Goal: Transaction & Acquisition: Download file/media

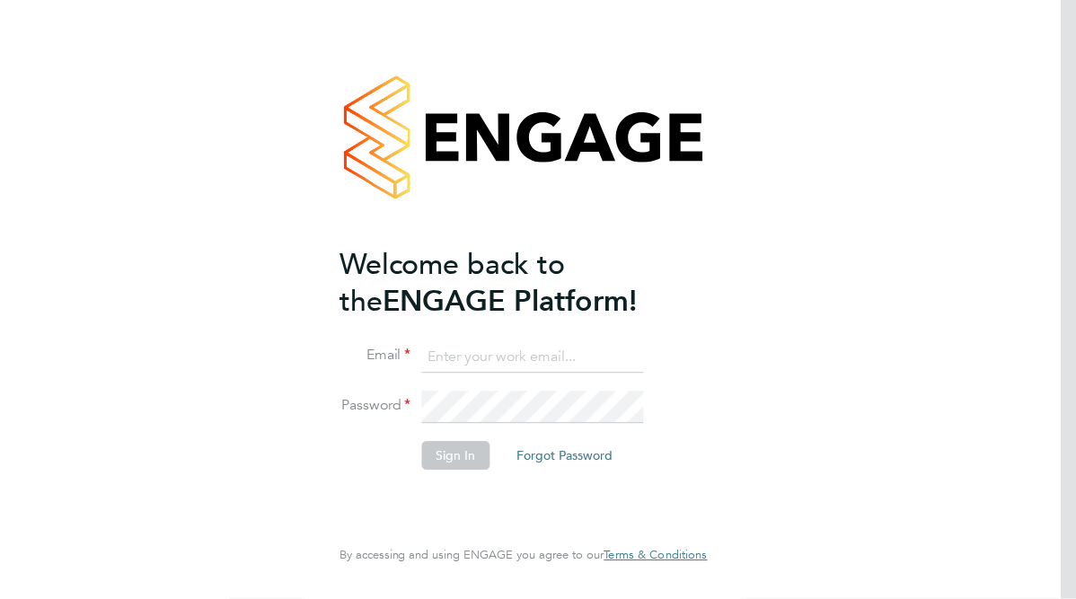
type input "[PERSON_NAME][EMAIL_ADDRESS][DOMAIN_NAME]"
click at [458, 454] on button "Sign In" at bounding box center [456, 456] width 68 height 29
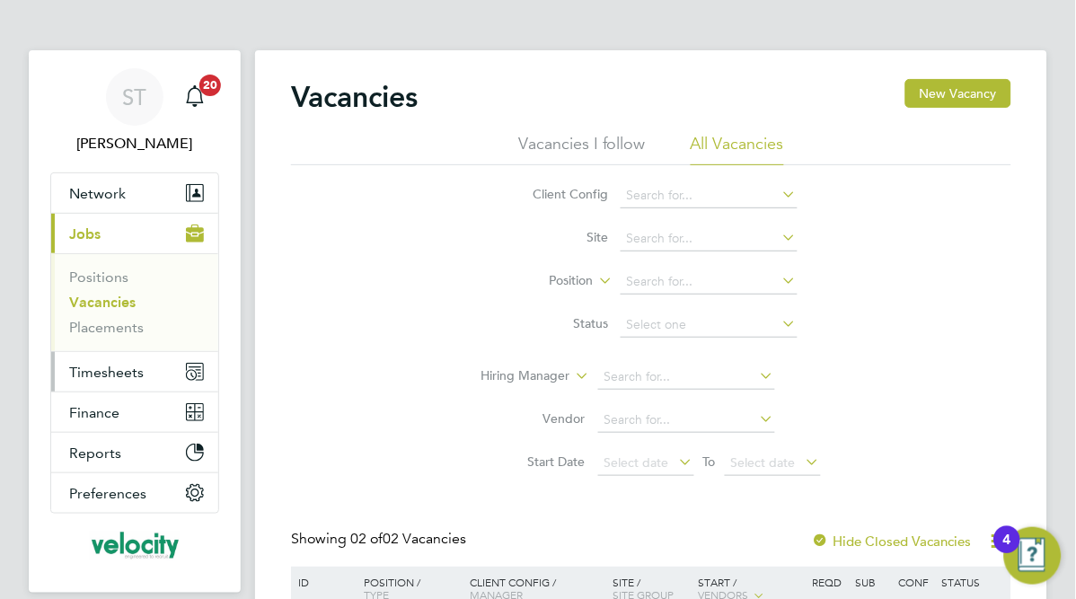
click at [119, 364] on span "Timesheets" at bounding box center [106, 372] width 75 height 17
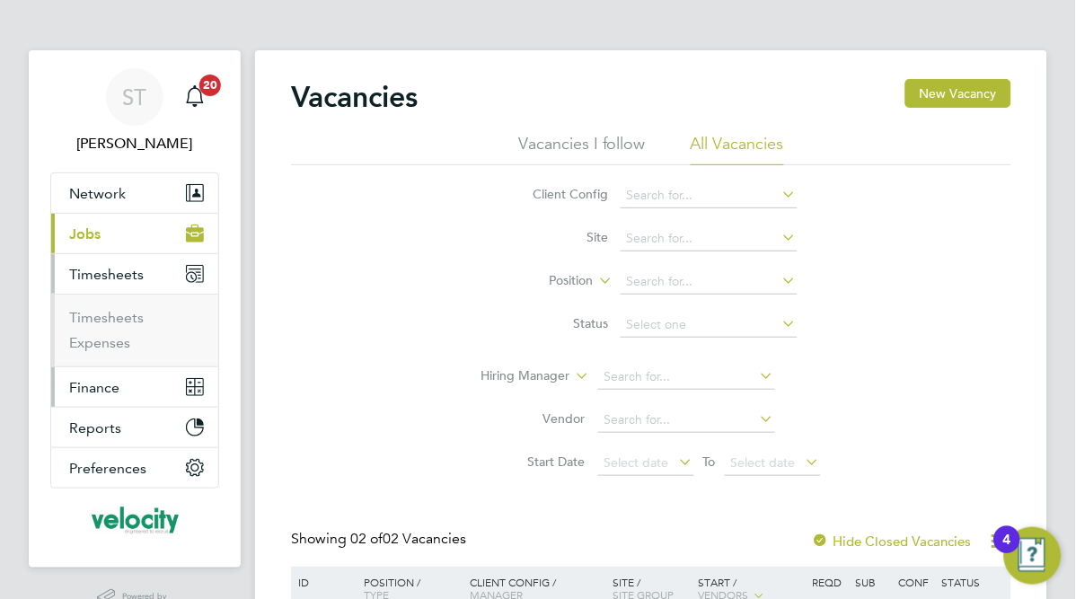
click at [122, 396] on button "Finance" at bounding box center [134, 387] width 167 height 40
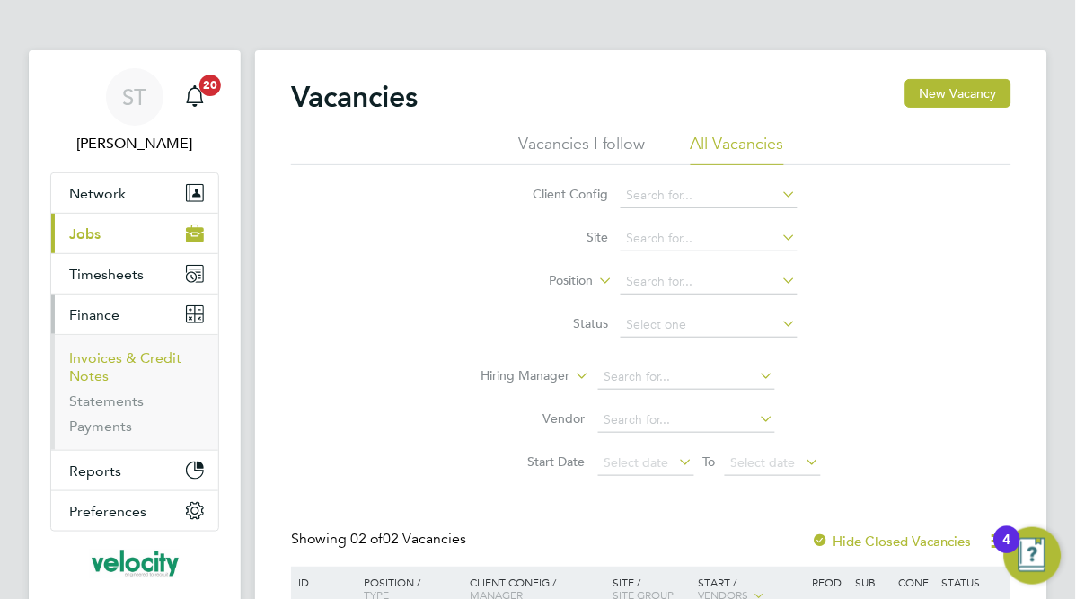
click at [103, 357] on link "Invoices & Credit Notes" at bounding box center [125, 366] width 112 height 35
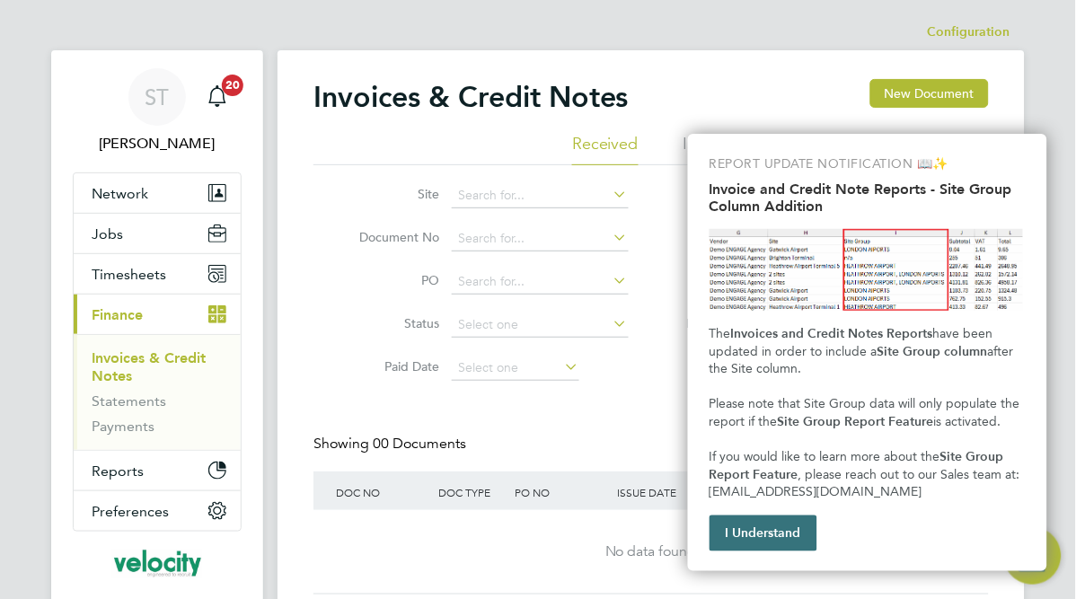
click at [786, 540] on button "I Understand" at bounding box center [763, 533] width 108 height 36
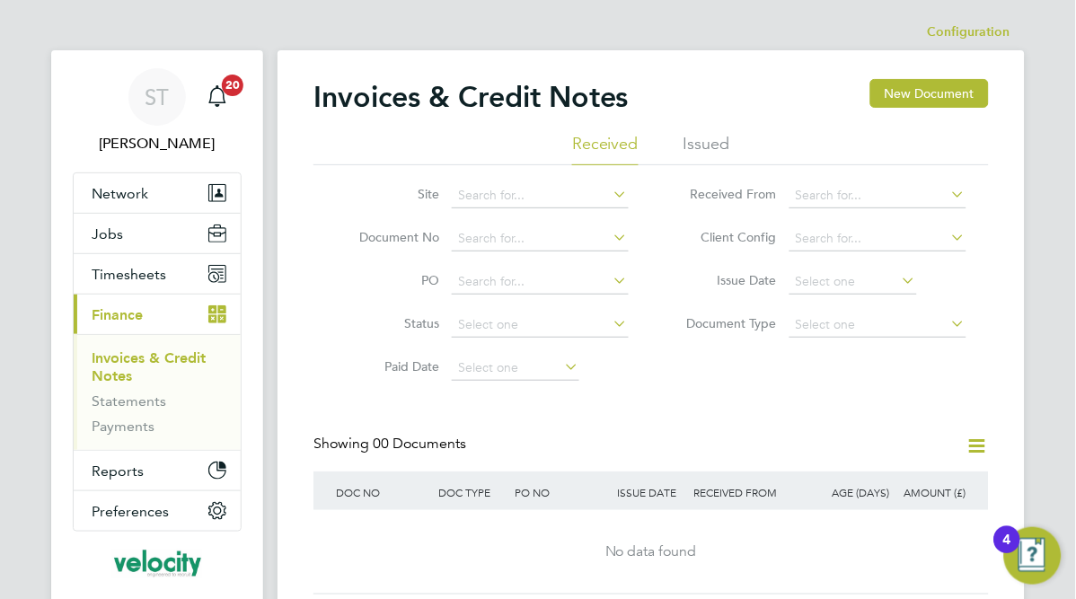
click at [695, 141] on li "Issued" at bounding box center [706, 149] width 47 height 32
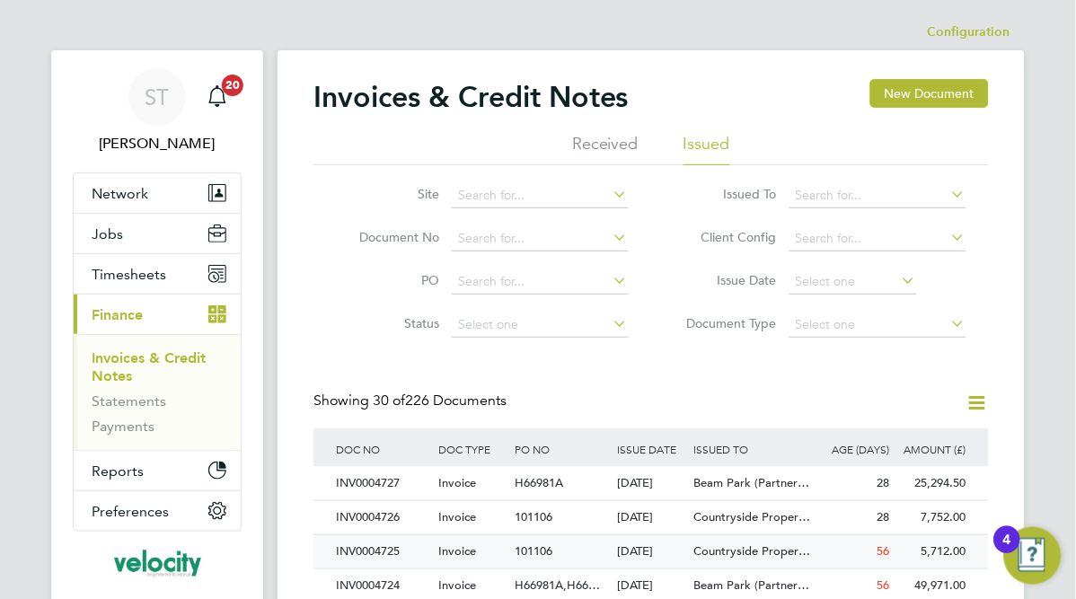
click at [847, 552] on div "56" at bounding box center [855, 551] width 76 height 33
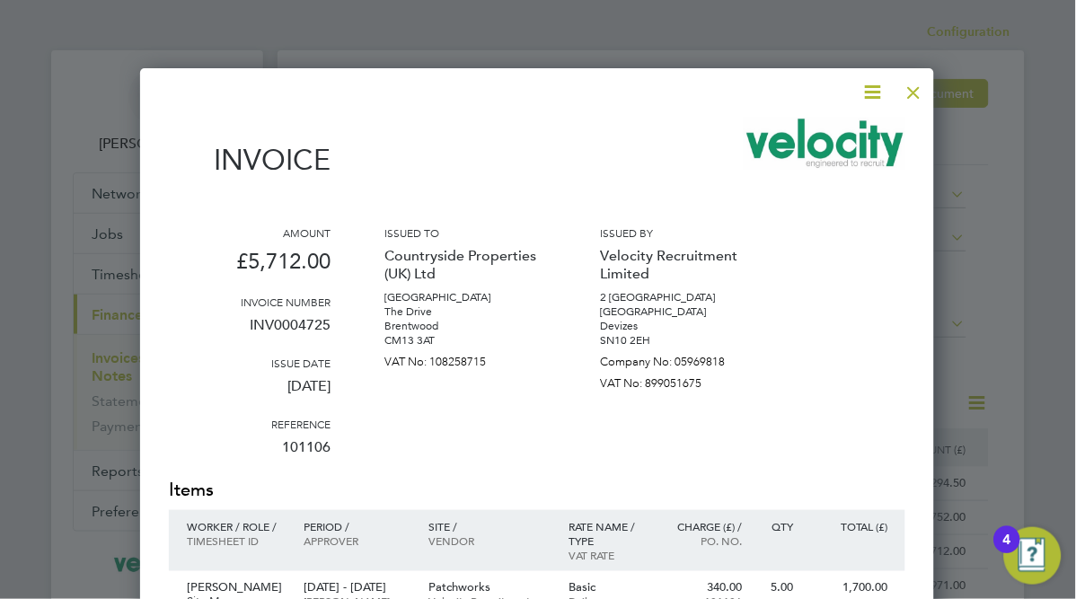
click at [877, 90] on icon at bounding box center [872, 92] width 22 height 22
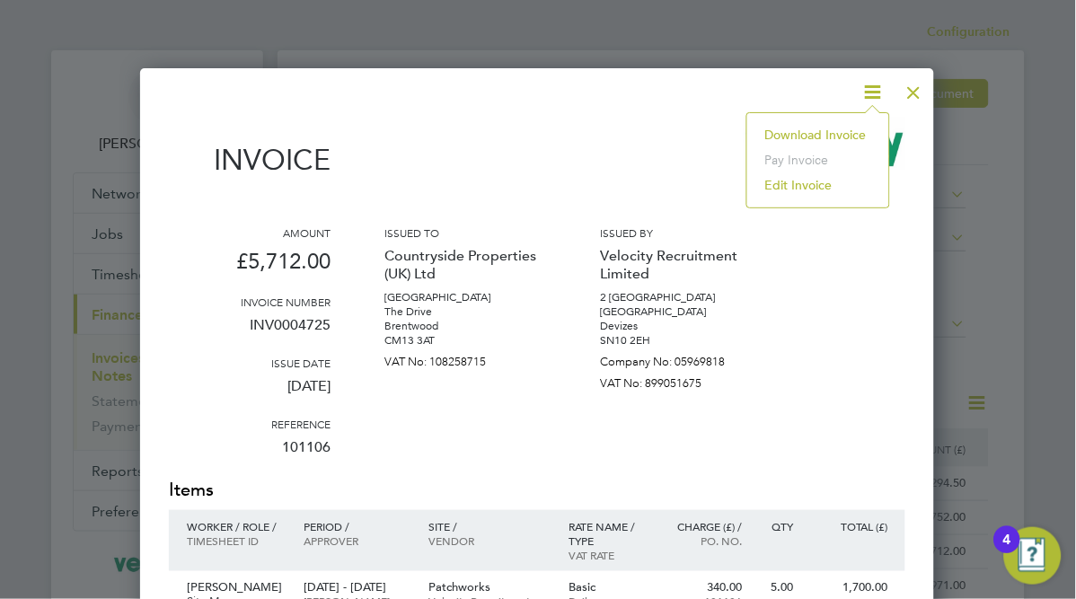
click at [830, 122] on li "Download Invoice" at bounding box center [818, 134] width 124 height 25
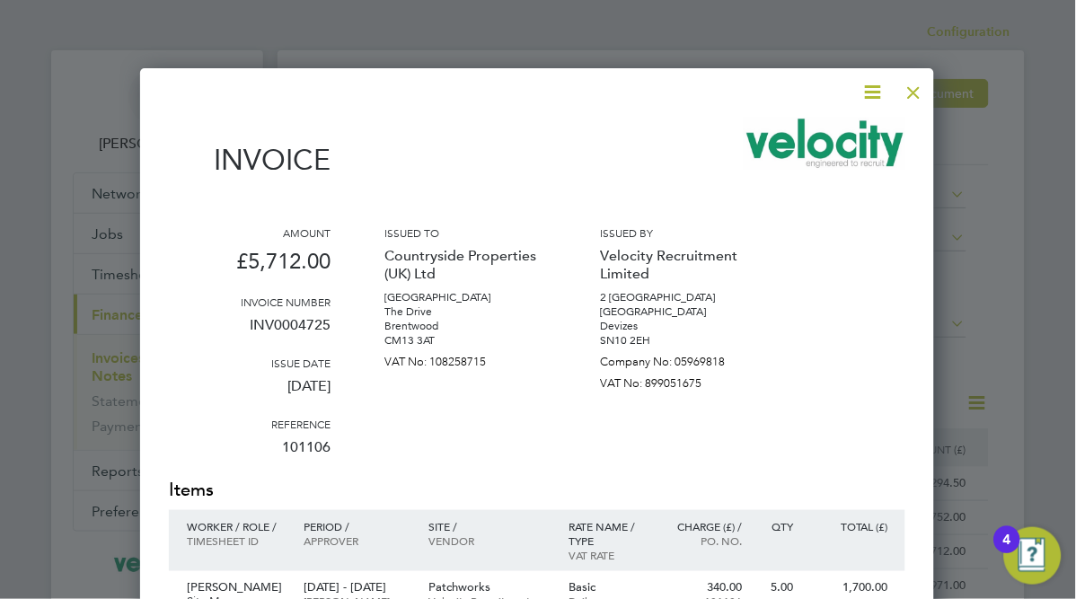
click at [916, 93] on div at bounding box center [913, 88] width 32 height 32
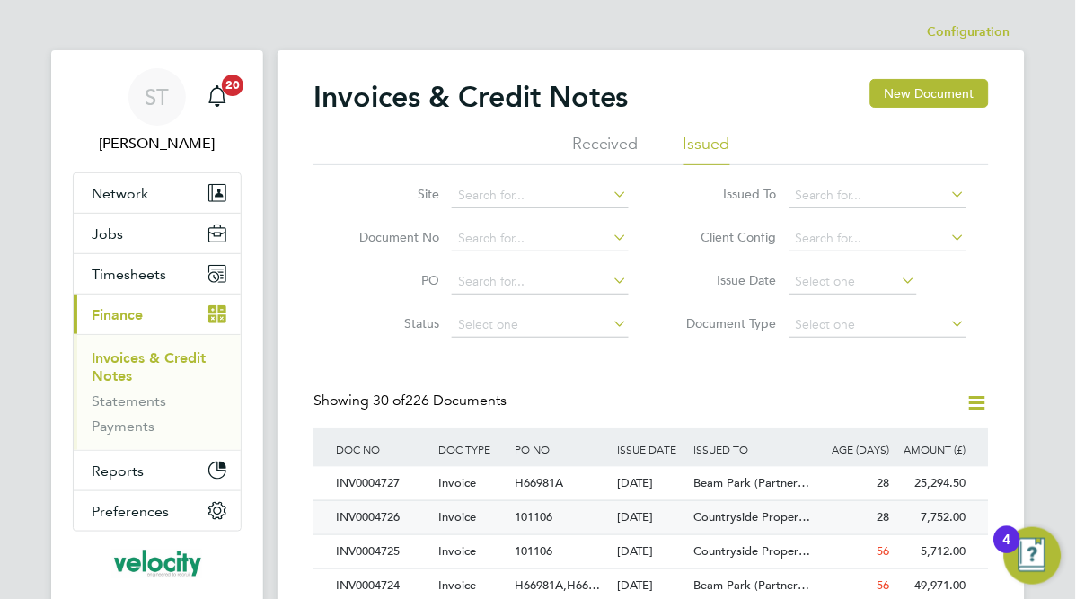
click at [744, 517] on span "Countryside Proper…" at bounding box center [752, 516] width 117 height 15
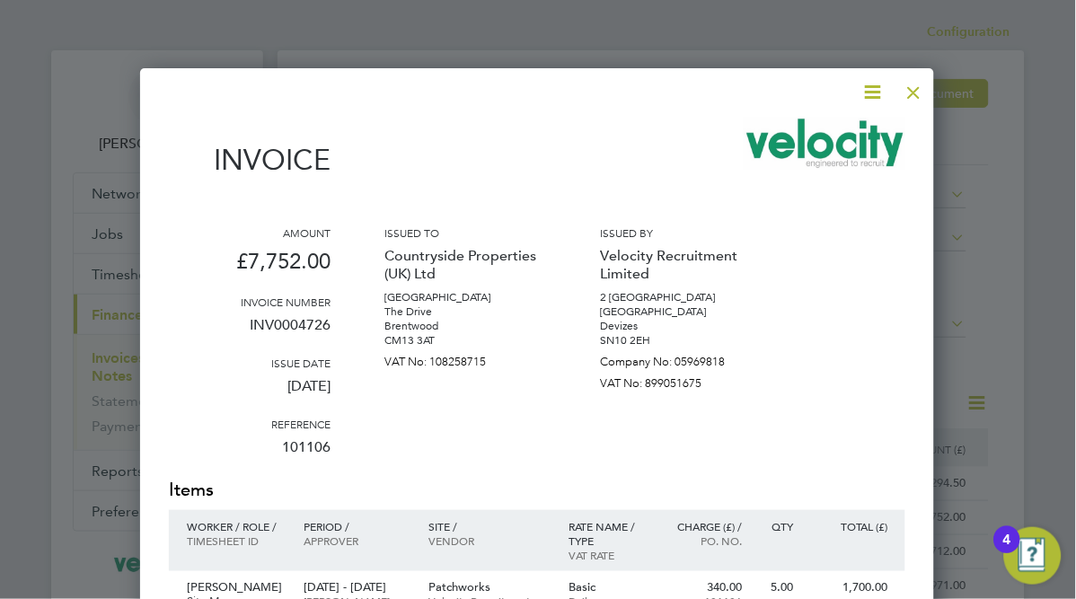
click at [881, 81] on icon at bounding box center [872, 92] width 22 height 22
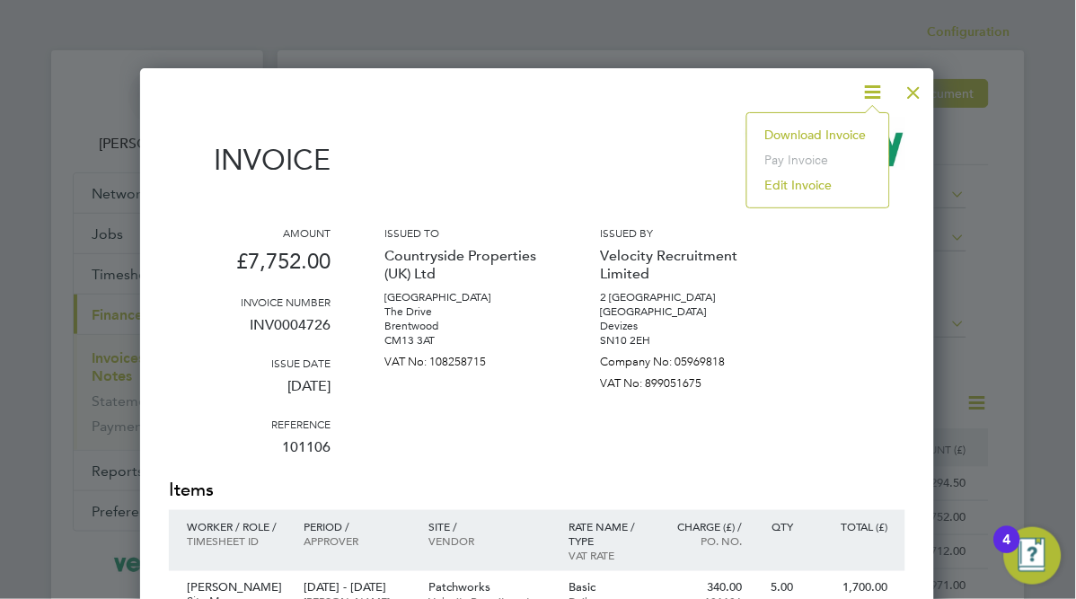
click at [841, 131] on li "Download Invoice" at bounding box center [818, 134] width 124 height 25
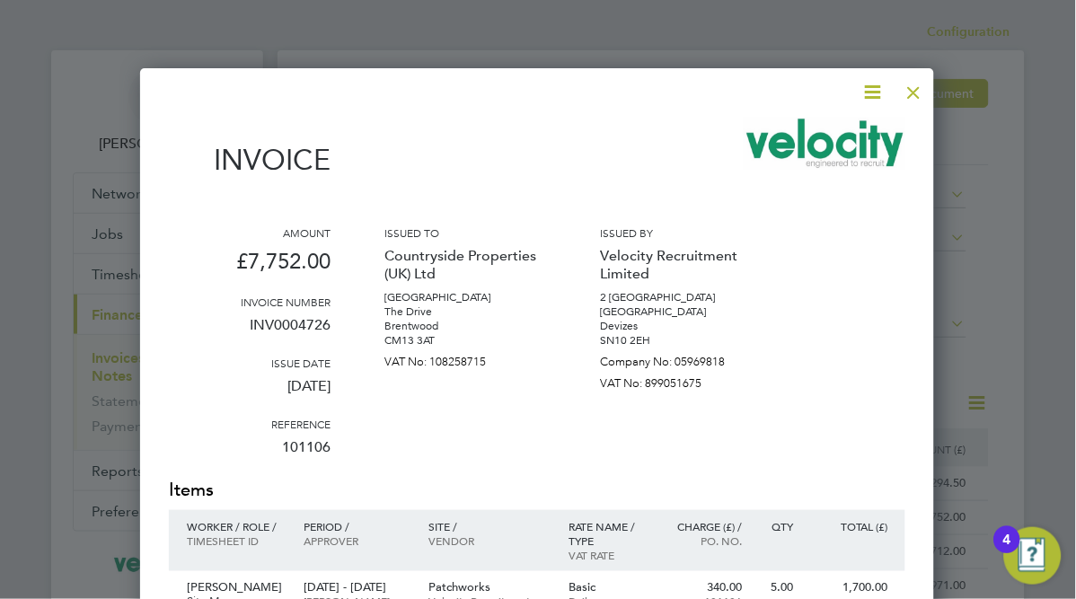
click at [918, 94] on div at bounding box center [913, 88] width 32 height 32
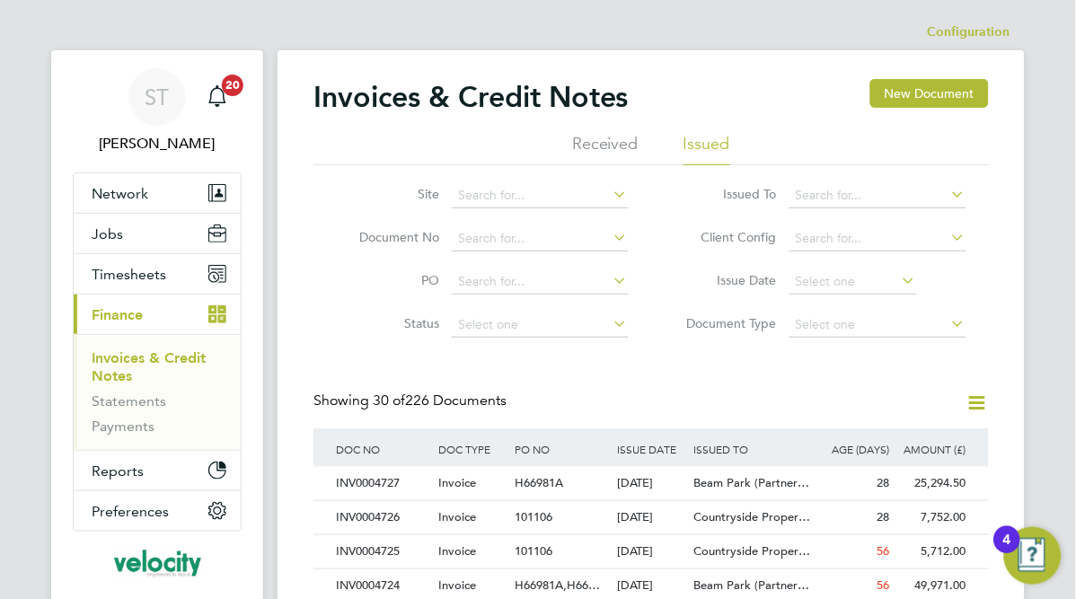
scroll to position [100, 0]
